Goal: Navigation & Orientation: Find specific page/section

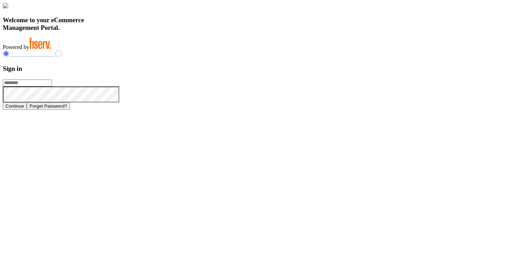
type input "**********"
click at [27, 110] on button "Continue" at bounding box center [15, 105] width 24 height 7
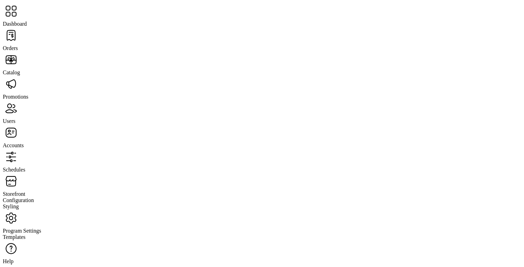
click at [18, 45] on span "Orders" at bounding box center [10, 48] width 15 height 6
click at [24, 142] on span "Accounts" at bounding box center [13, 145] width 21 height 6
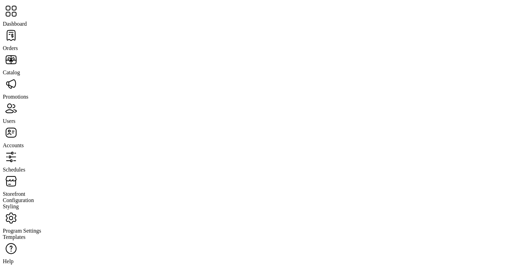
click at [25, 191] on span "Storefront" at bounding box center [14, 194] width 23 height 6
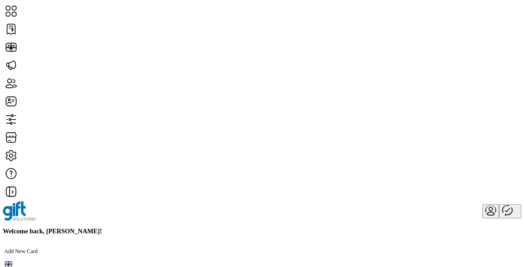
click at [506, 208] on icon "Publisher Panel" at bounding box center [508, 209] width 5 height 3
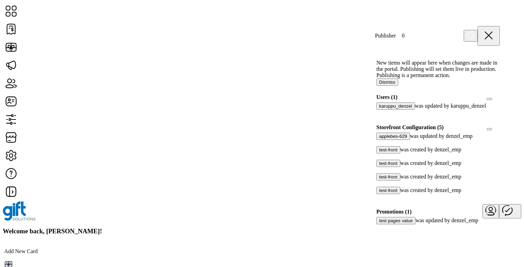
scroll to position [23, 0]
